Goal: Task Accomplishment & Management: Manage account settings

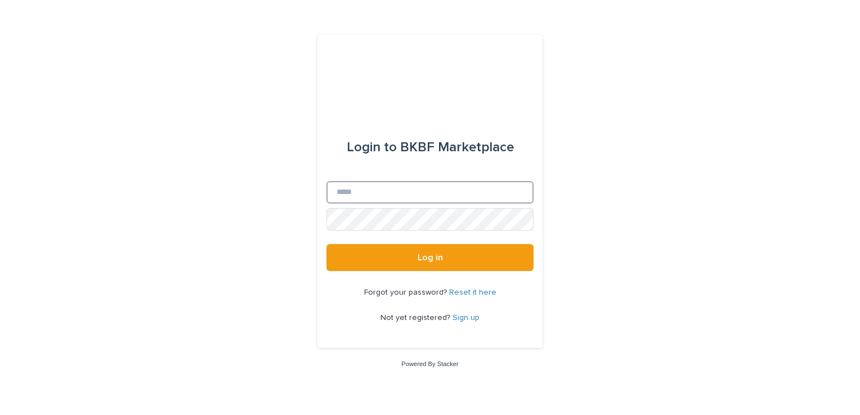
click at [423, 195] on input "Email" at bounding box center [429, 192] width 207 height 23
type input "**********"
click at [485, 294] on link "Reset it here" at bounding box center [472, 293] width 47 height 8
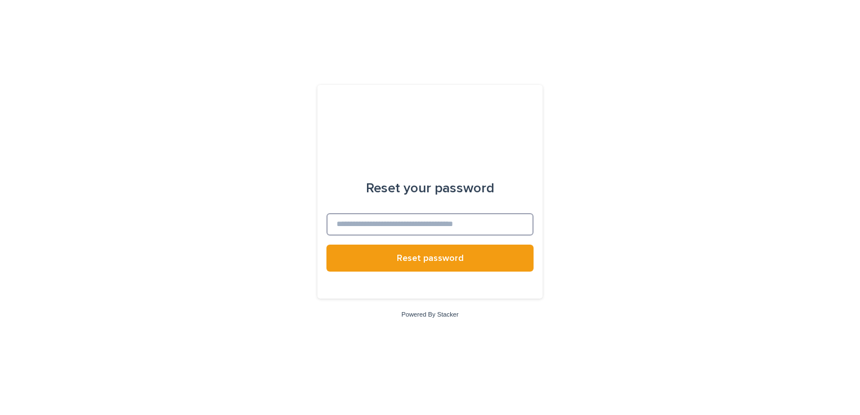
click at [413, 226] on input at bounding box center [429, 224] width 207 height 23
type input "**********"
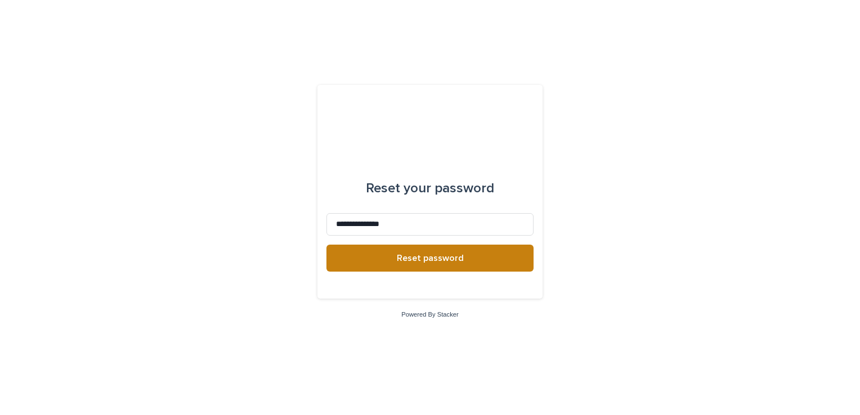
click at [410, 265] on button "Reset password" at bounding box center [429, 258] width 207 height 27
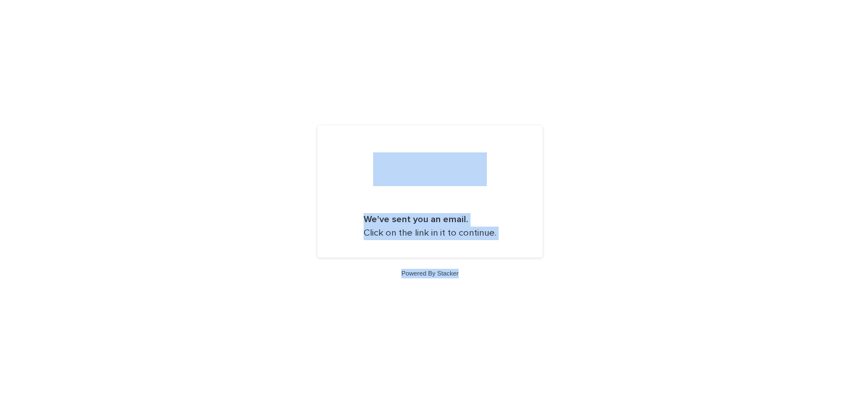
drag, startPoint x: 473, startPoint y: 408, endPoint x: 365, endPoint y: 158, distance: 272.0
click at [365, 158] on div "We've sent you an email. Click on the link in it to continue. Powered By Stacker" at bounding box center [430, 207] width 860 height 415
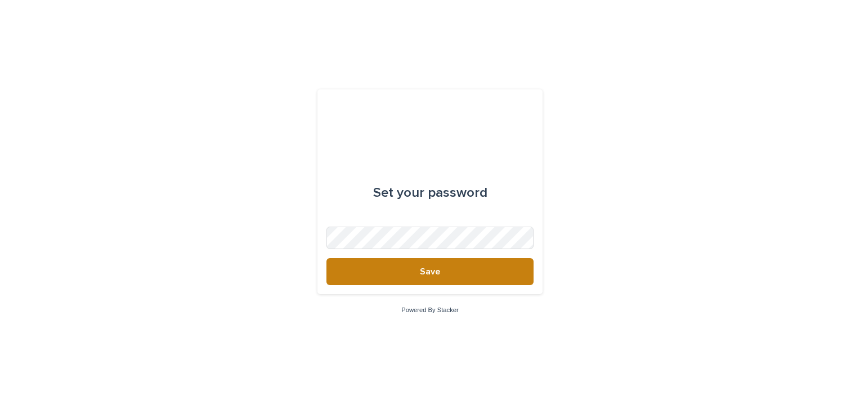
click at [409, 272] on button "Save" at bounding box center [429, 271] width 207 height 27
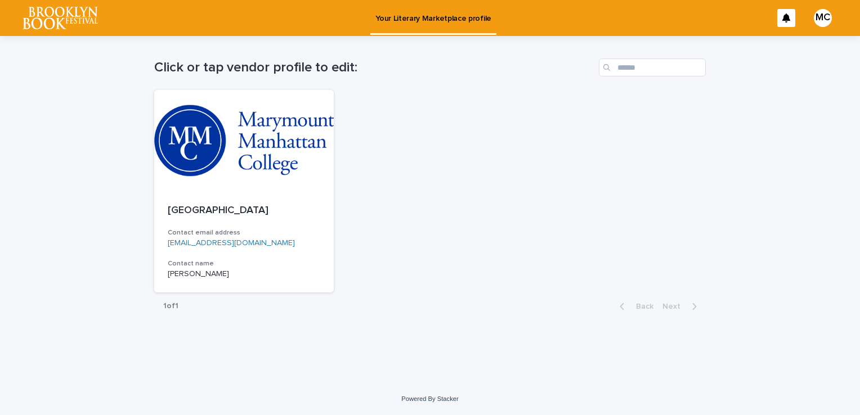
click at [291, 70] on h1 "Click or tap vendor profile to edit:" at bounding box center [374, 68] width 440 height 16
click at [186, 155] on div at bounding box center [244, 140] width 180 height 101
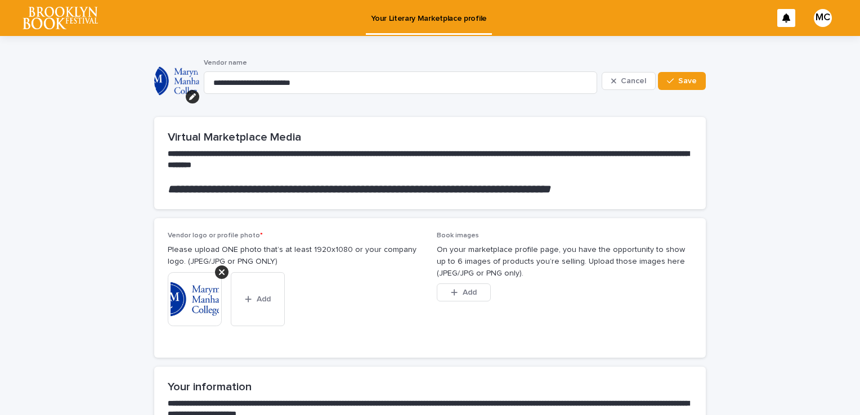
click at [449, 175] on p at bounding box center [430, 176] width 525 height 11
click at [818, 19] on div "MC" at bounding box center [823, 18] width 18 height 18
click at [818, 19] on div at bounding box center [430, 18] width 860 height 36
click at [502, 93] on input "**********" at bounding box center [400, 82] width 393 height 23
click at [672, 78] on div "button" at bounding box center [672, 81] width 11 height 8
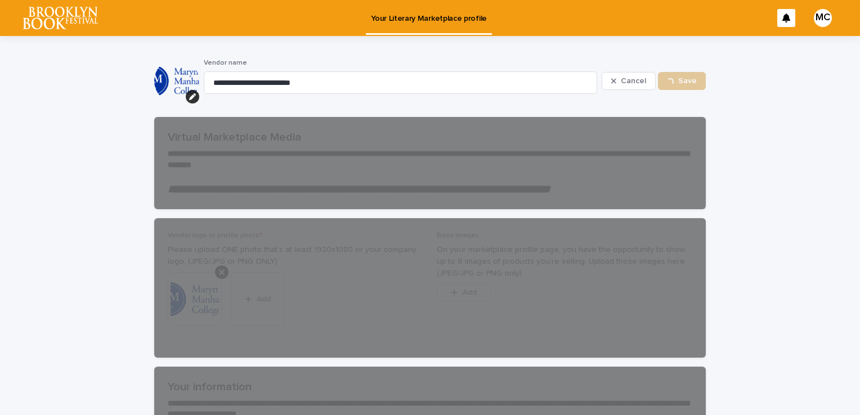
click at [439, 18] on p "Your Literary Marketplace profile" at bounding box center [429, 12] width 116 height 24
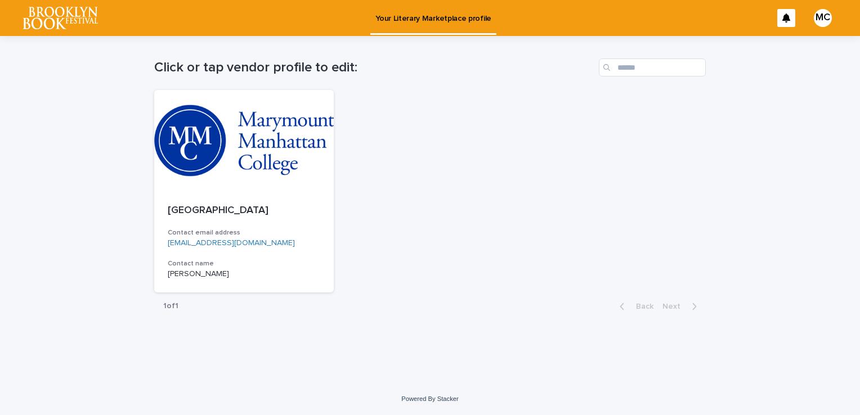
click at [759, 142] on div "Loading... Saving… Loading... Saving… Click or tap vendor profile to edit: [GEO…" at bounding box center [430, 209] width 860 height 347
click at [70, 18] on img at bounding box center [60, 18] width 75 height 23
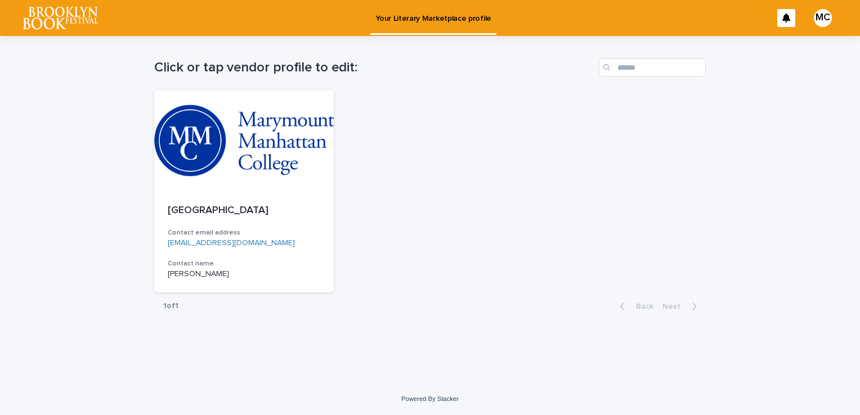
click at [325, 72] on h1 "Click or tap vendor profile to edit:" at bounding box center [374, 68] width 440 height 16
click at [70, 8] on img at bounding box center [60, 18] width 75 height 23
click at [448, 17] on p "Your Literary Marketplace profile" at bounding box center [433, 12] width 116 height 24
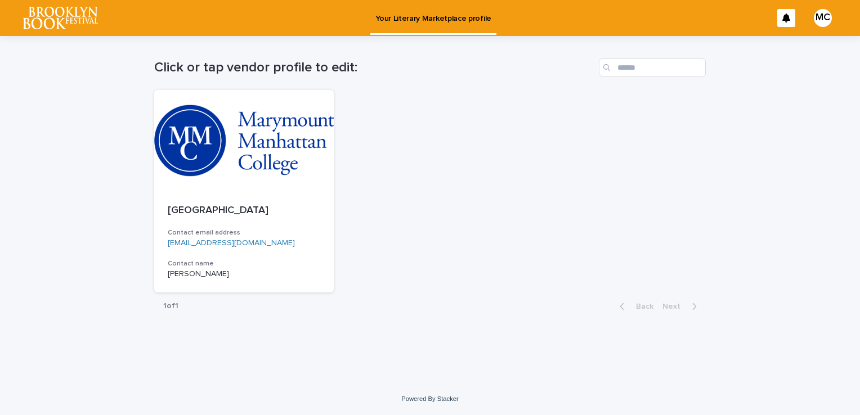
click at [448, 17] on p "Your Literary Marketplace profile" at bounding box center [433, 12] width 116 height 24
click at [279, 124] on div at bounding box center [244, 140] width 180 height 101
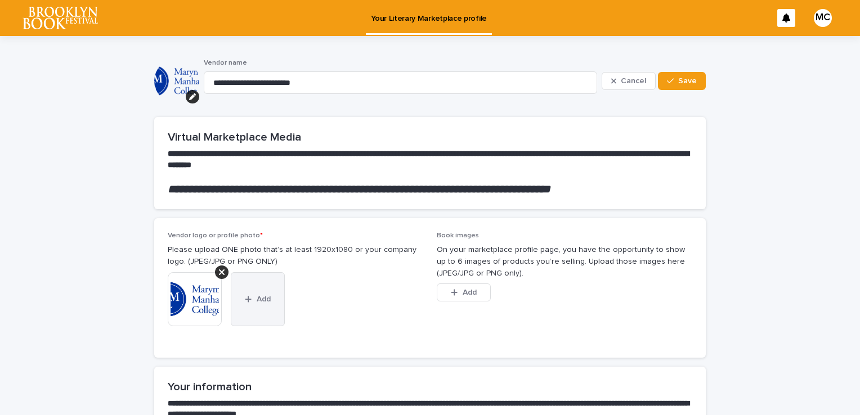
click at [253, 307] on button "Add" at bounding box center [258, 299] width 54 height 54
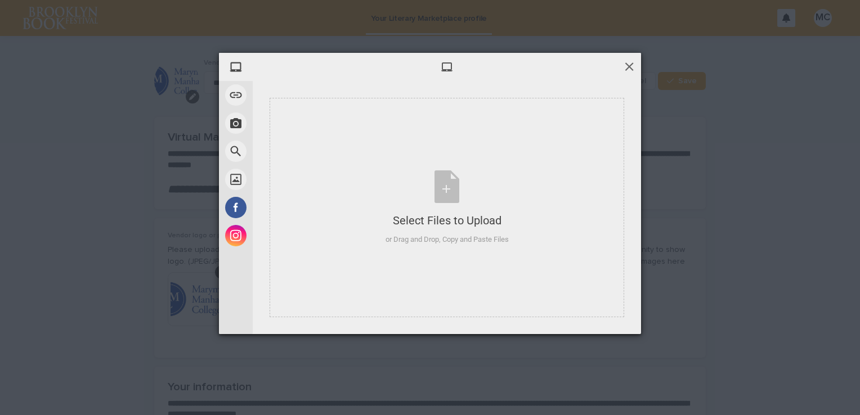
click at [629, 68] on span at bounding box center [629, 66] width 12 height 12
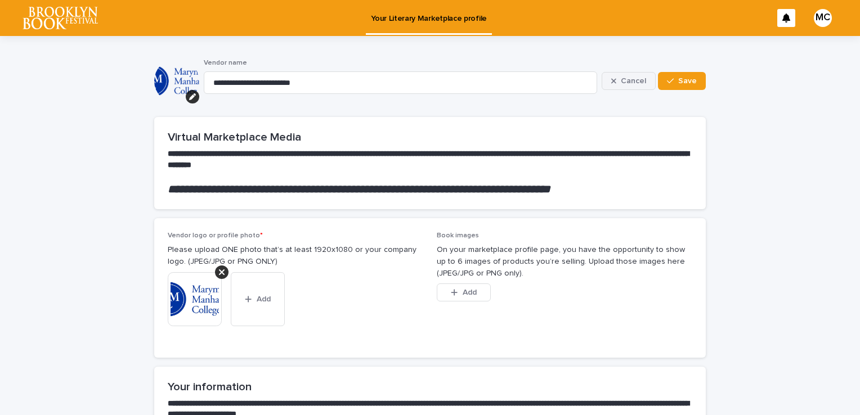
click at [618, 74] on button "Cancel" at bounding box center [629, 81] width 54 height 18
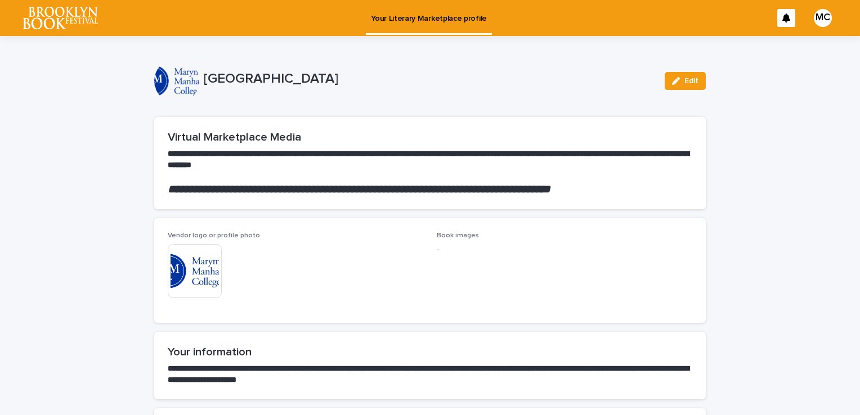
click at [64, 16] on img at bounding box center [60, 18] width 75 height 23
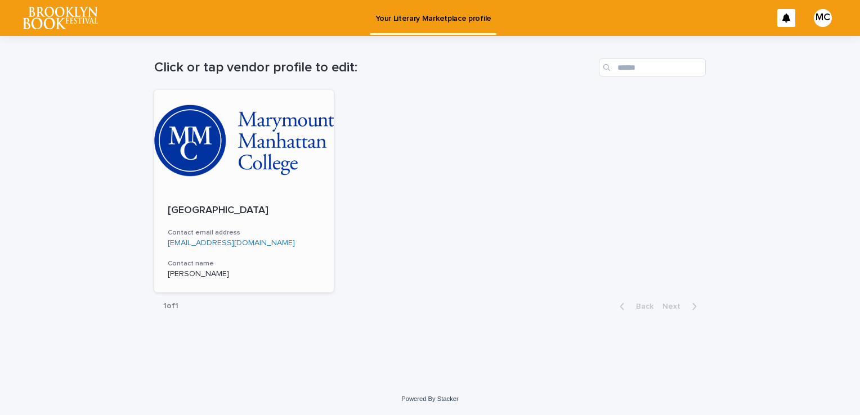
click at [256, 140] on div at bounding box center [244, 140] width 180 height 101
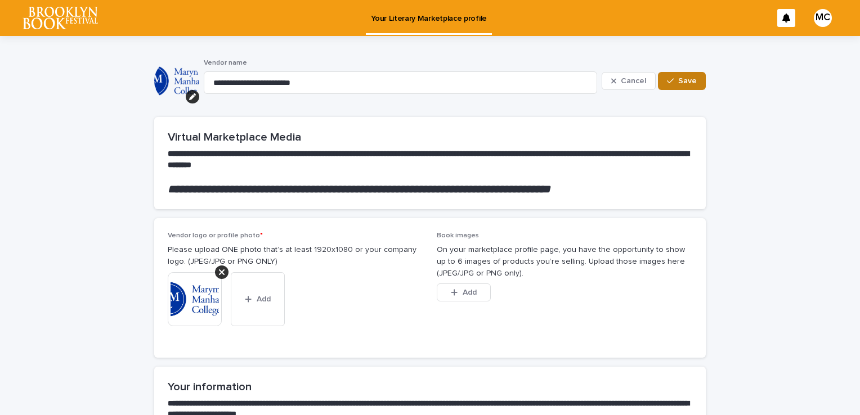
click at [687, 83] on span "Save" at bounding box center [687, 81] width 19 height 8
